Goal: Connect with others: Connect with others

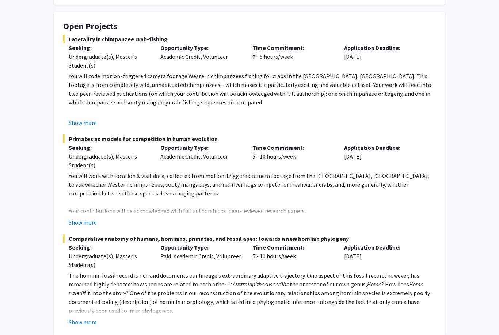
scroll to position [122, 0]
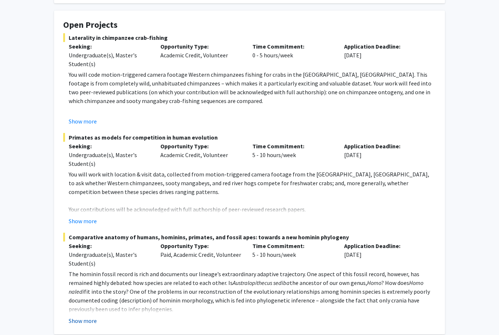
click at [93, 323] on button "Show more" at bounding box center [83, 321] width 28 height 9
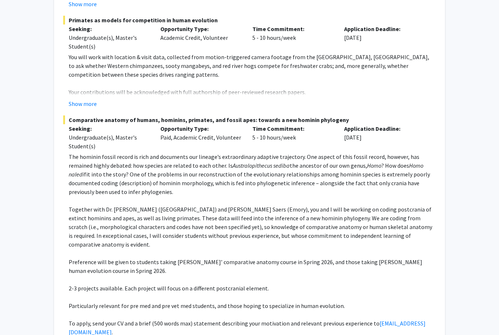
scroll to position [247, 0]
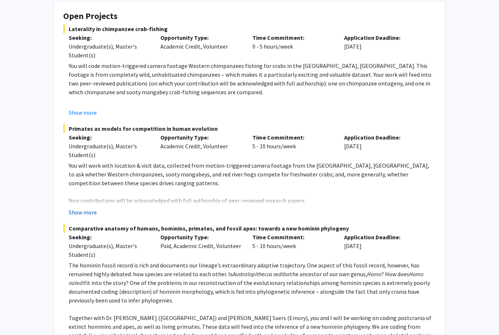
click at [83, 211] on button "Show more" at bounding box center [83, 212] width 28 height 9
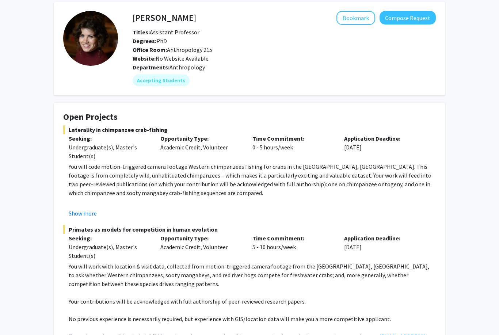
scroll to position [0, 0]
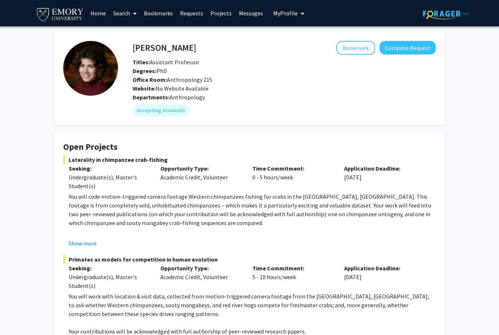
click at [217, 15] on link "Projects" at bounding box center [221, 13] width 29 height 26
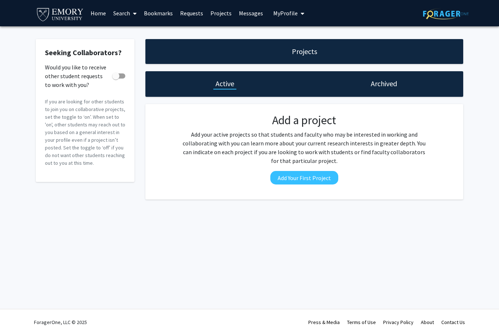
click at [211, 52] on div "Projects" at bounding box center [304, 51] width 318 height 25
click at [136, 15] on icon at bounding box center [135, 14] width 4 height 6
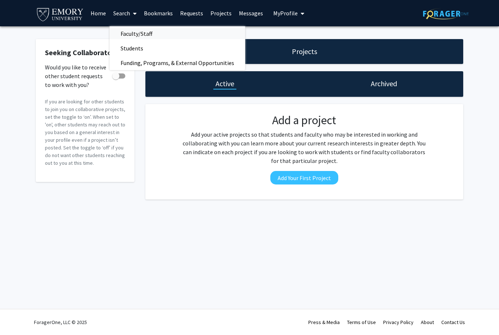
click at [133, 30] on span "Faculty/Staff" at bounding box center [137, 33] width 54 height 15
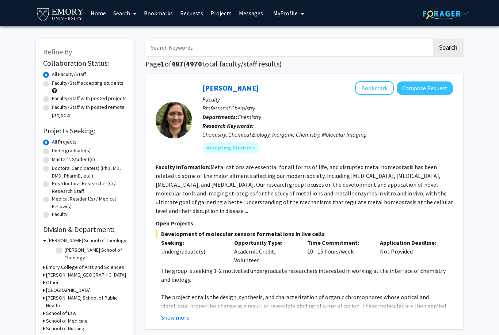
click at [52, 151] on label "Undergraduate(s)" at bounding box center [71, 151] width 39 height 8
click at [52, 151] on input "Undergraduate(s)" at bounding box center [54, 149] width 5 height 5
radio input "true"
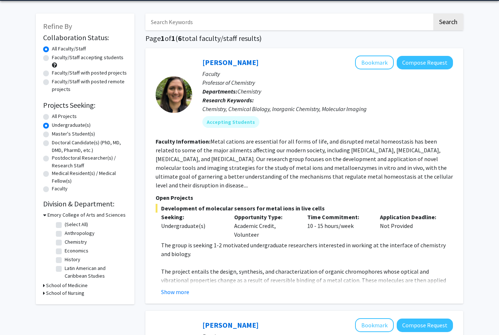
scroll to position [31, 0]
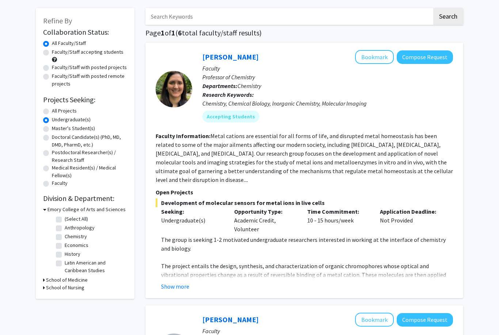
click at [45, 279] on div "School of Medicine" at bounding box center [85, 280] width 84 height 8
click at [42, 279] on div "Refine By Collaboration Status: Collaboration Status All Faculty/Staff Collabor…" at bounding box center [85, 153] width 99 height 291
click at [43, 279] on icon at bounding box center [44, 280] width 2 height 8
click at [65, 291] on label "Cell Biology" at bounding box center [78, 290] width 26 height 8
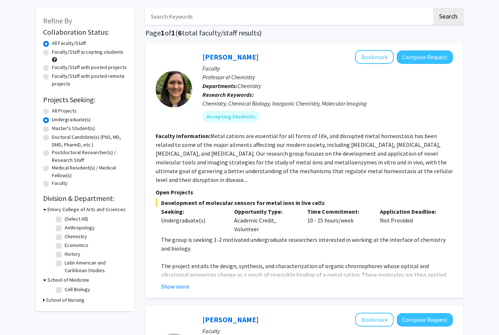
click at [65, 291] on input "Cell Biology" at bounding box center [67, 288] width 5 height 5
checkbox input "true"
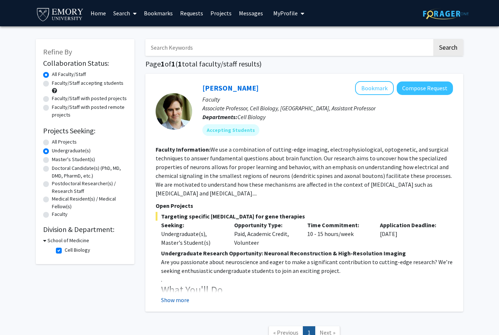
click at [174, 299] on button "Show more" at bounding box center [175, 300] width 28 height 9
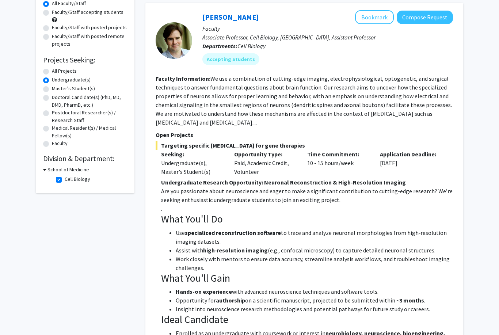
scroll to position [71, 0]
click at [65, 177] on label "Cell Biology" at bounding box center [78, 180] width 26 height 8
click at [65, 177] on input "Cell Biology" at bounding box center [67, 178] width 5 height 5
checkbox input "false"
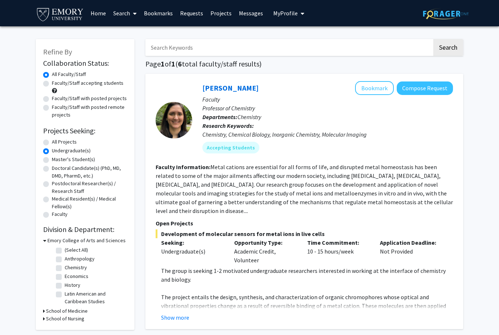
click at [65, 258] on label "Anthropology" at bounding box center [80, 259] width 30 height 8
click at [65, 258] on input "Anthropology" at bounding box center [67, 257] width 5 height 5
checkbox input "true"
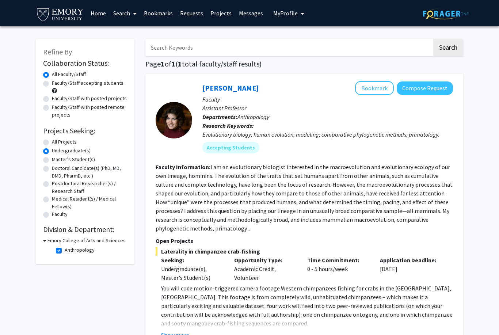
click at [65, 251] on label "Anthropology" at bounding box center [80, 250] width 30 height 8
click at [65, 251] on input "Anthropology" at bounding box center [67, 248] width 5 height 5
checkbox input "false"
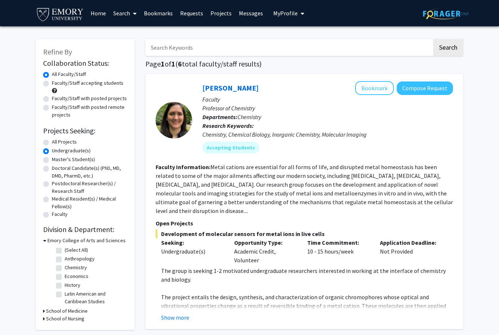
click at [65, 268] on label "Chemistry" at bounding box center [76, 268] width 22 height 8
click at [65, 268] on input "Chemistry" at bounding box center [67, 266] width 5 height 5
checkbox input "true"
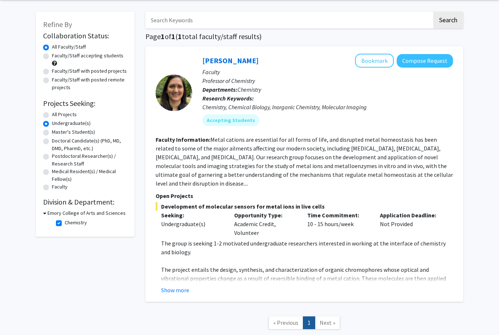
scroll to position [29, 0]
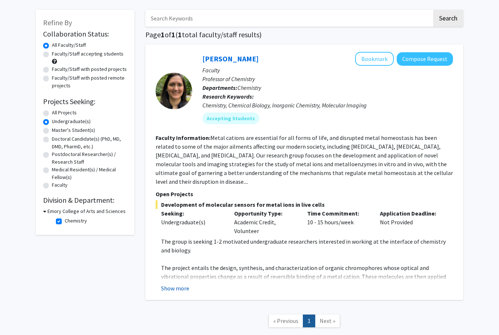
click at [174, 284] on button "Show more" at bounding box center [175, 288] width 28 height 9
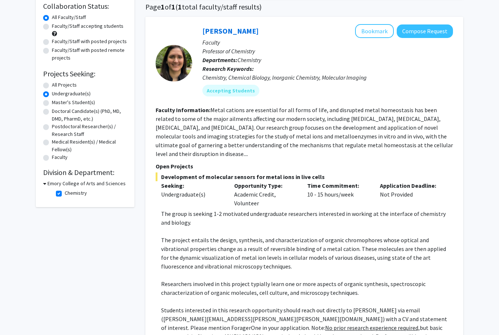
scroll to position [57, 0]
click at [245, 31] on link "Daniela Buccella" at bounding box center [230, 31] width 56 height 9
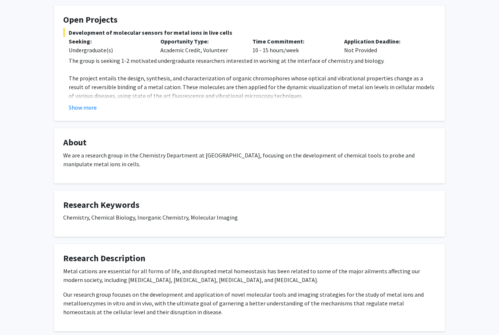
scroll to position [127, 0]
click at [88, 103] on button "Show more" at bounding box center [83, 107] width 28 height 9
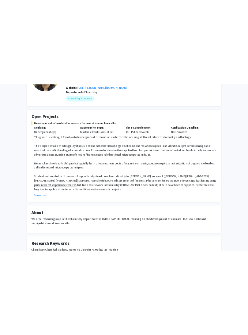
scroll to position [0, 0]
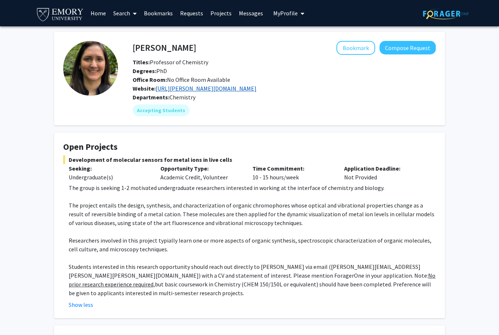
click at [174, 88] on link "https://buccella.emorychem.science" at bounding box center [206, 88] width 101 height 7
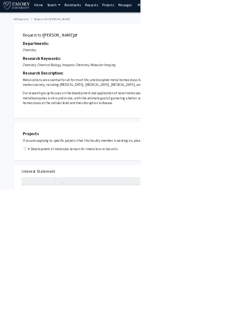
scroll to position [4, 0]
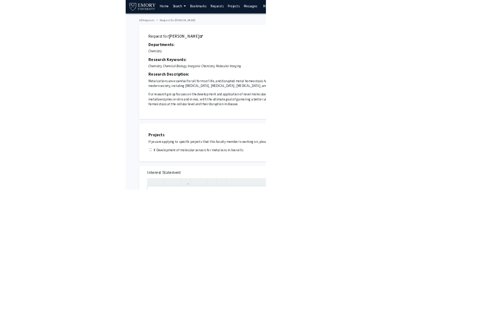
scroll to position [0, 0]
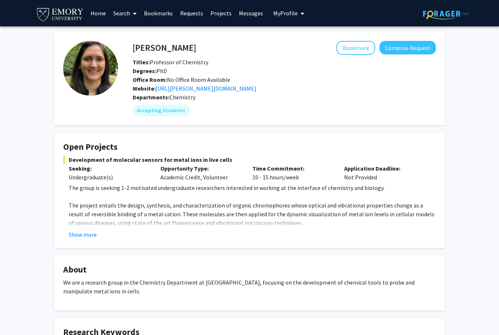
click at [87, 232] on button "Show more" at bounding box center [83, 234] width 28 height 9
